Goal: Navigation & Orientation: Find specific page/section

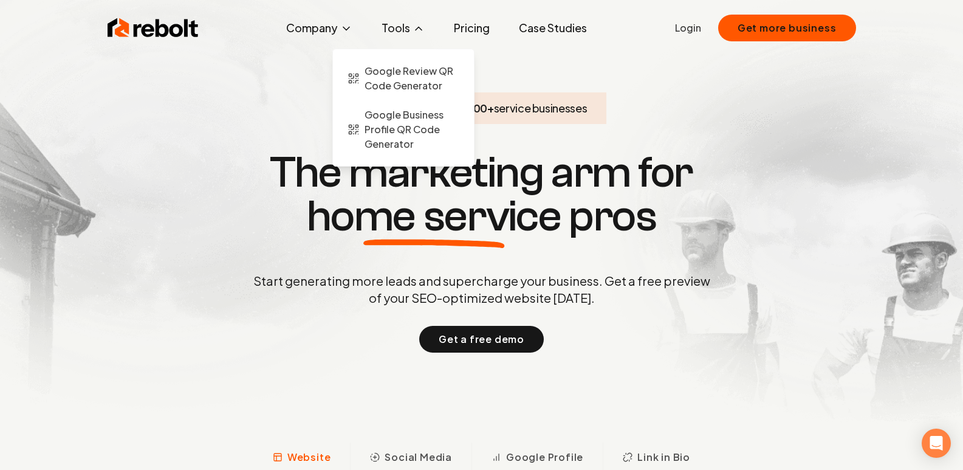
click at [385, 29] on button "Tools" at bounding box center [403, 28] width 63 height 24
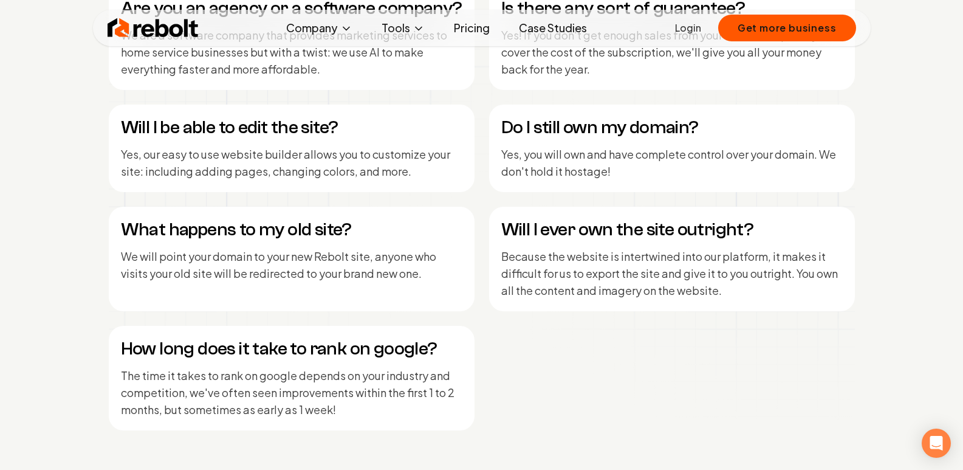
scroll to position [5006, 0]
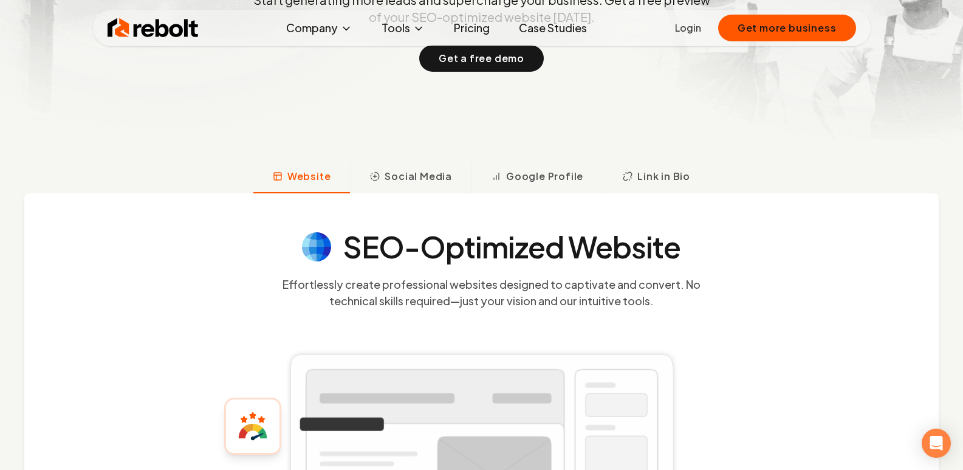
scroll to position [75, 0]
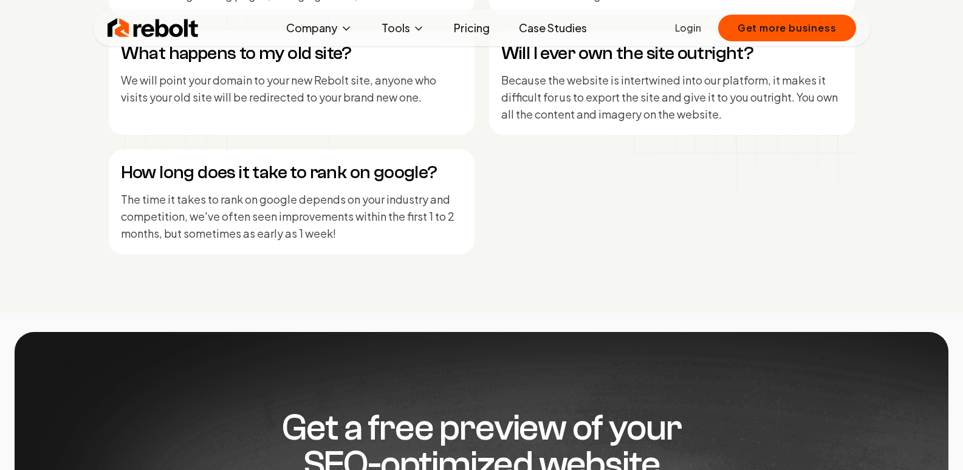
scroll to position [5891, 0]
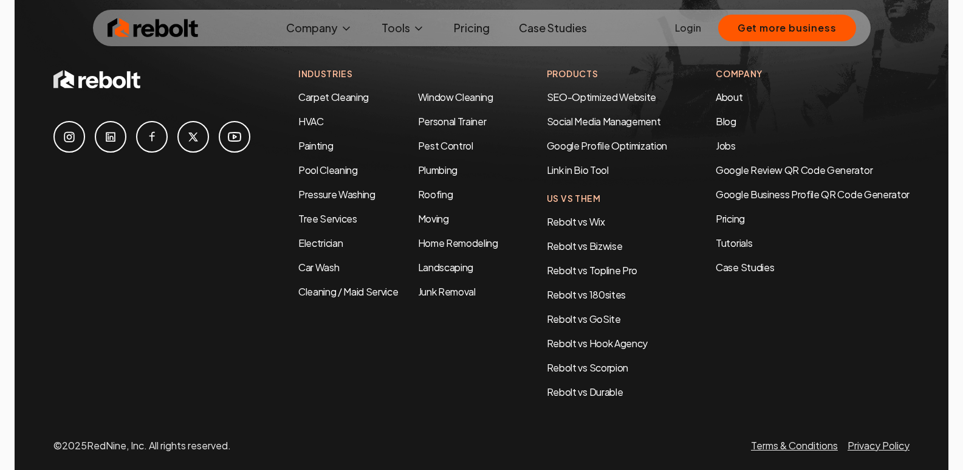
click at [146, 121] on link at bounding box center [152, 137] width 32 height 32
